Goal: Register for event/course

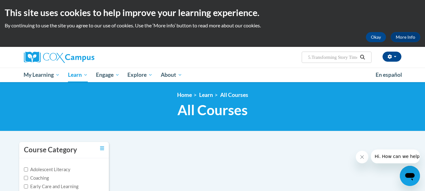
click at [313, 58] on input "5.Transforming Story Time" at bounding box center [332, 57] width 50 height 8
type input "Transforming Story Time"
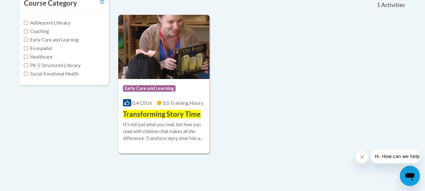
scroll to position [157, 0]
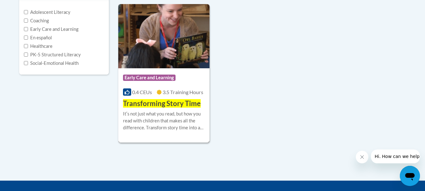
click at [169, 105] on span "Transforming Story Time" at bounding box center [162, 103] width 78 height 8
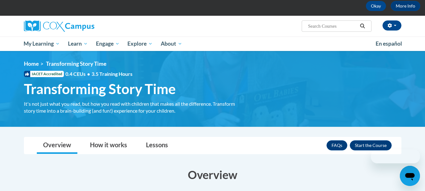
scroll to position [94, 0]
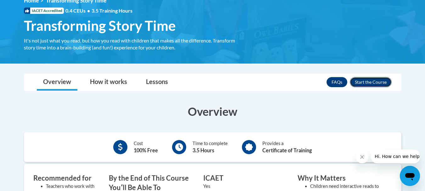
click at [370, 83] on button "Enroll" at bounding box center [371, 82] width 42 height 10
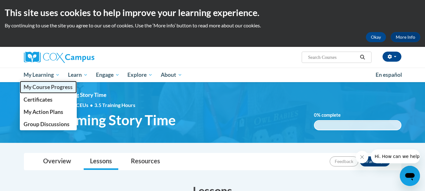
click at [43, 90] on span "My Course Progress" at bounding box center [48, 87] width 49 height 7
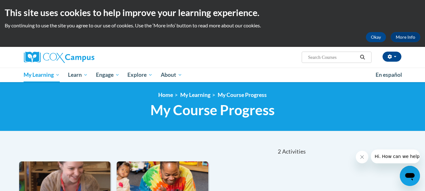
click at [318, 58] on input "Search..." at bounding box center [332, 57] width 50 height 8
paste input "9. Power of Language for Infants and Toddlers (infants- two year olds)"
type input "9. Power of Language for Infants and Toddlers (infants- two year olds)"
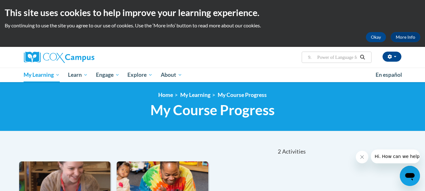
click at [363, 57] on icon "Search" at bounding box center [362, 57] width 6 height 5
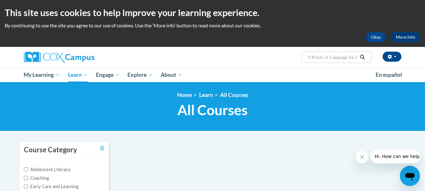
click at [312, 57] on input "9.Power of Language for Infants and Toddlers (infants- two year olds)" at bounding box center [332, 57] width 50 height 8
type input "Power of Language for Infants and Toddlers (infants- two year olds)"
click at [355, 58] on input "Power of Language for Infants and Toddlers (infants- two year olds)" at bounding box center [332, 57] width 50 height 8
type input "Power of Language for Infants and Toddlers"
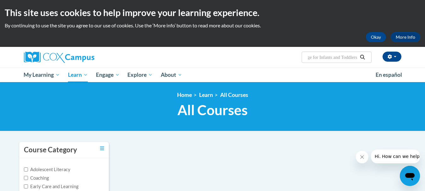
scroll to position [0, 0]
click at [362, 58] on icon "Search" at bounding box center [362, 57] width 5 height 5
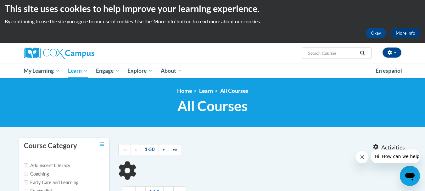
type input "Power of Language for Infants and Toddlers"
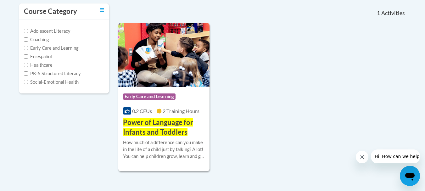
scroll to position [157, 0]
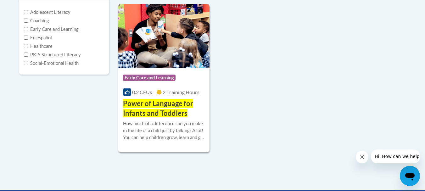
click at [171, 109] on span "Power of Language for Infants and Toddlers" at bounding box center [158, 108] width 70 height 18
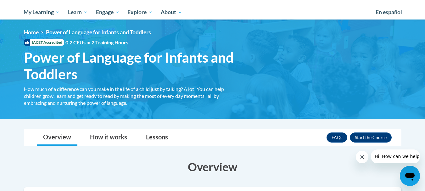
scroll to position [94, 0]
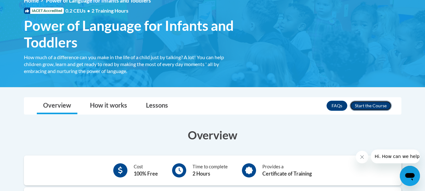
click at [368, 108] on button "Enroll" at bounding box center [371, 106] width 42 height 10
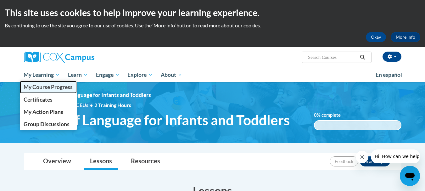
click at [44, 90] on span "My Course Progress" at bounding box center [48, 87] width 49 height 7
